Goal: Task Accomplishment & Management: Use online tool/utility

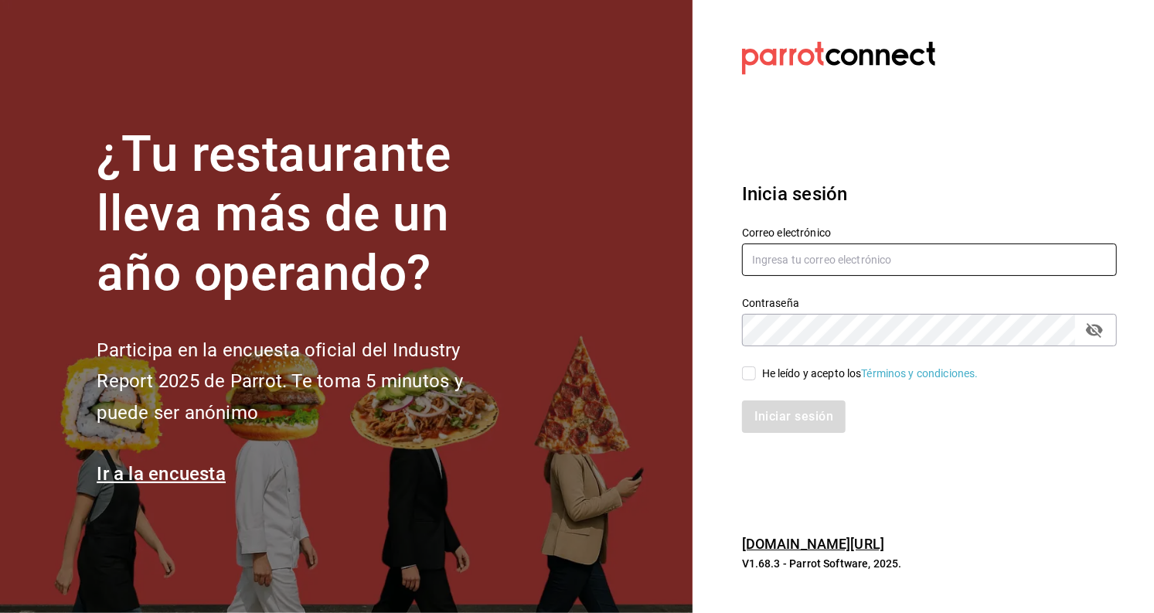
click at [768, 264] on input "text" at bounding box center [929, 260] width 375 height 32
click at [946, 258] on input "text" at bounding box center [929, 260] width 375 height 32
type input "[EMAIL_ADDRESS][DOMAIN_NAME]"
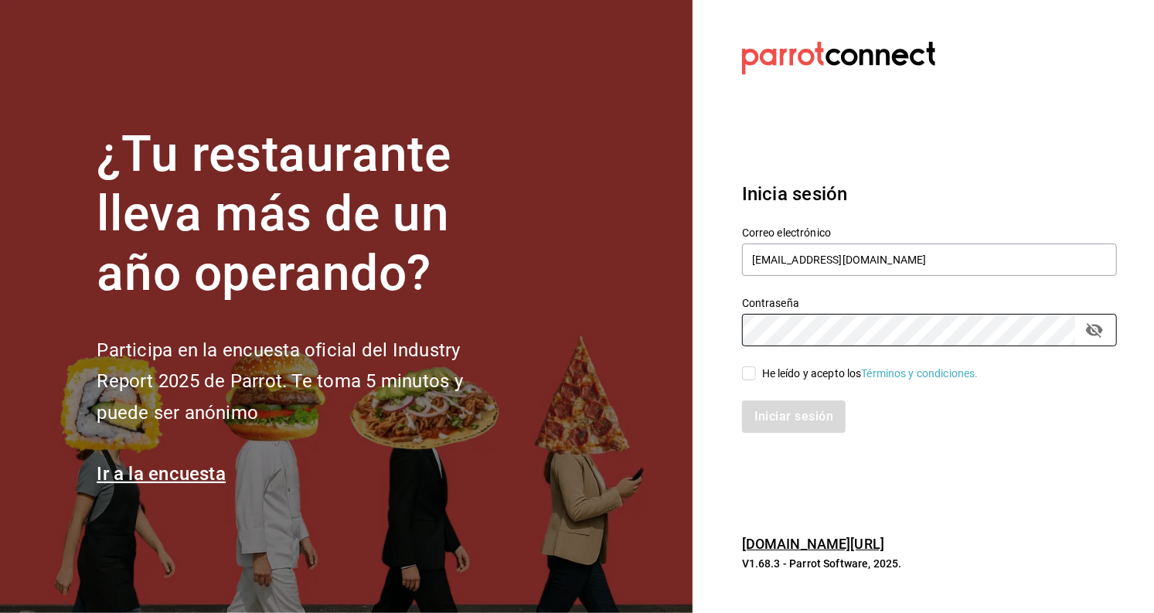
click at [743, 376] on input "He leído y acepto los Términos y condiciones." at bounding box center [749, 373] width 14 height 14
checkbox input "true"
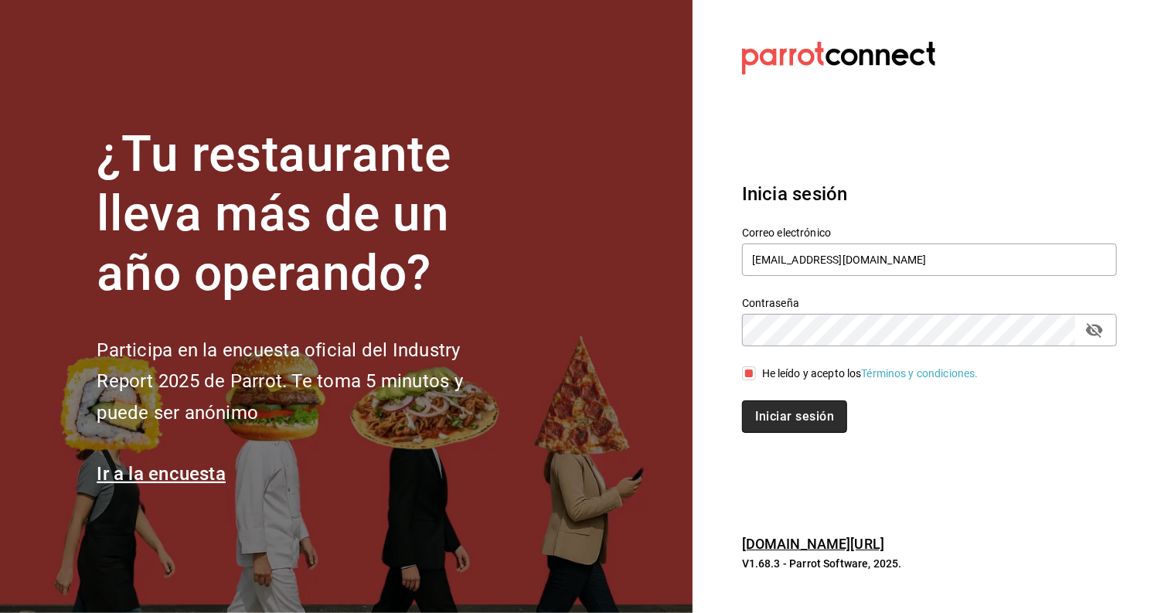
click at [783, 409] on button "Iniciar sesión" at bounding box center [794, 416] width 105 height 32
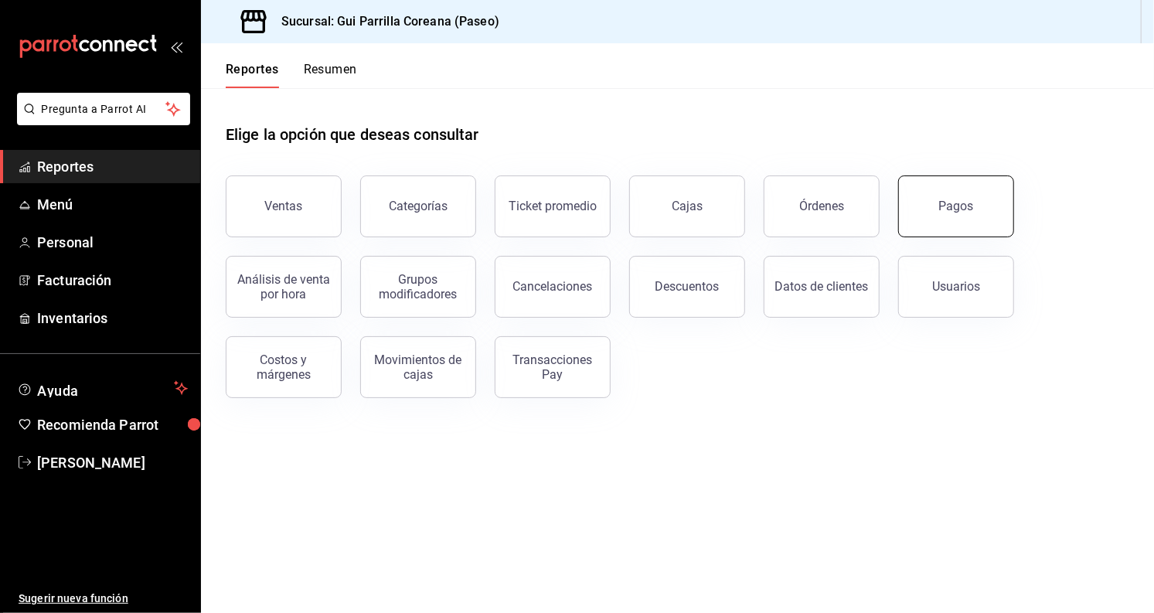
click at [961, 199] on div "Pagos" at bounding box center [956, 206] width 35 height 15
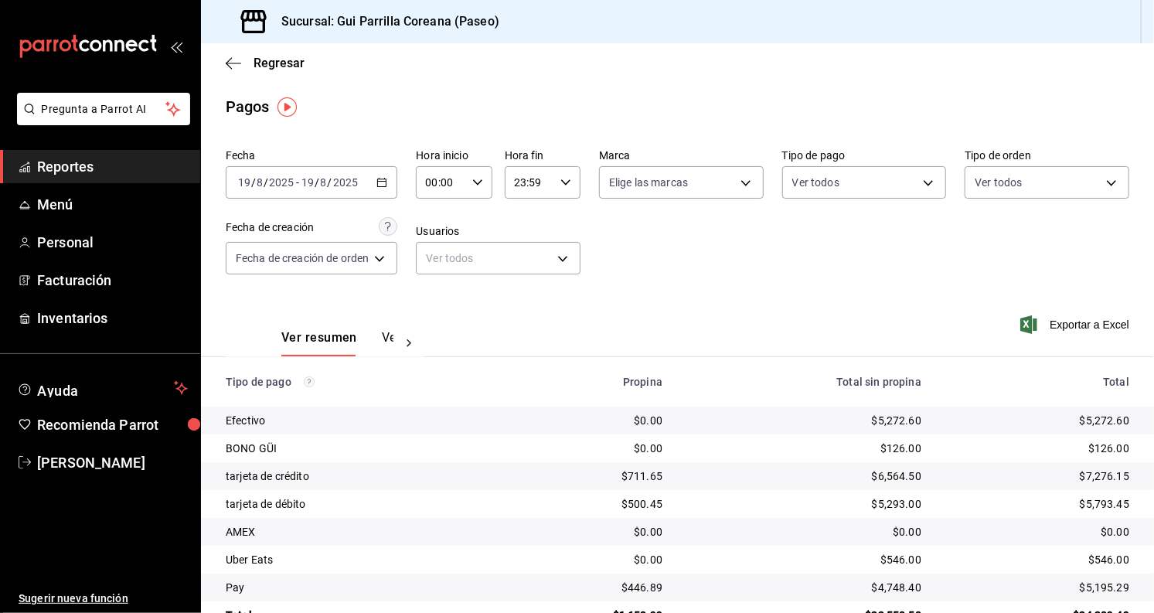
click at [382, 332] on button "Ver pagos" at bounding box center [411, 343] width 58 height 26
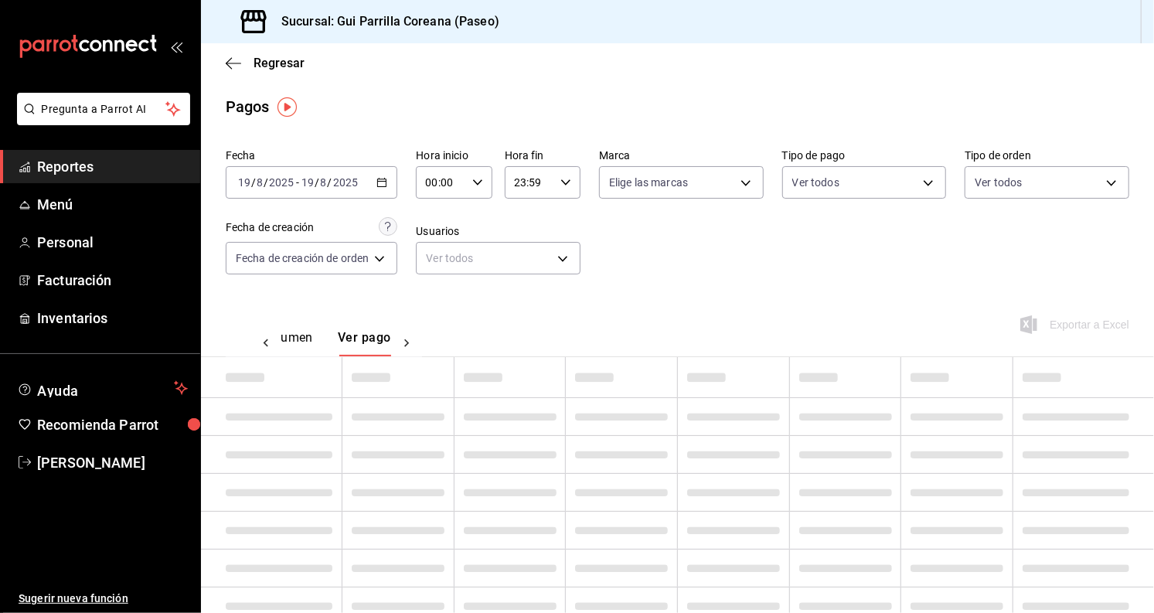
scroll to position [0, 46]
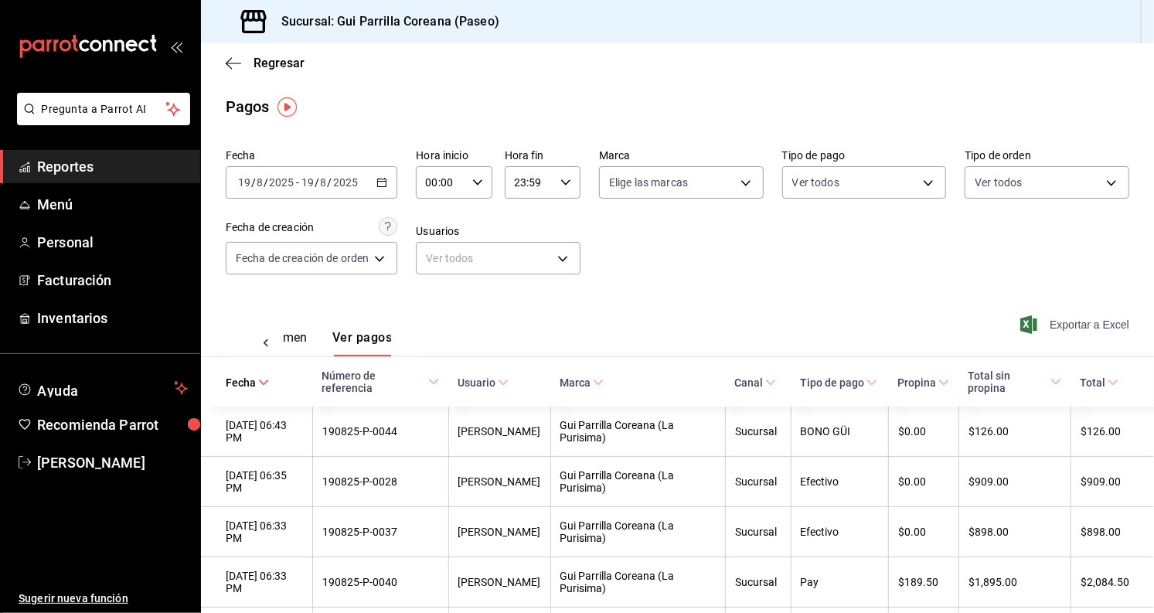
click at [1100, 331] on span "Exportar a Excel" at bounding box center [1077, 324] width 106 height 19
click at [111, 164] on span "Reportes" at bounding box center [112, 166] width 151 height 21
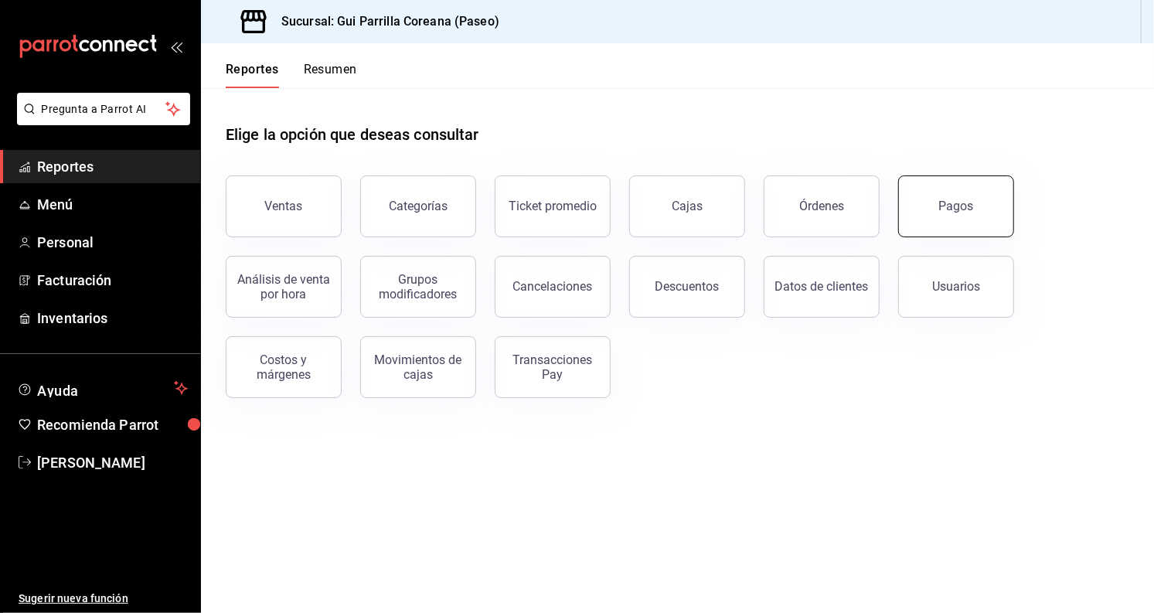
click at [991, 199] on button "Pagos" at bounding box center [956, 206] width 116 height 62
